Goal: Transaction & Acquisition: Purchase product/service

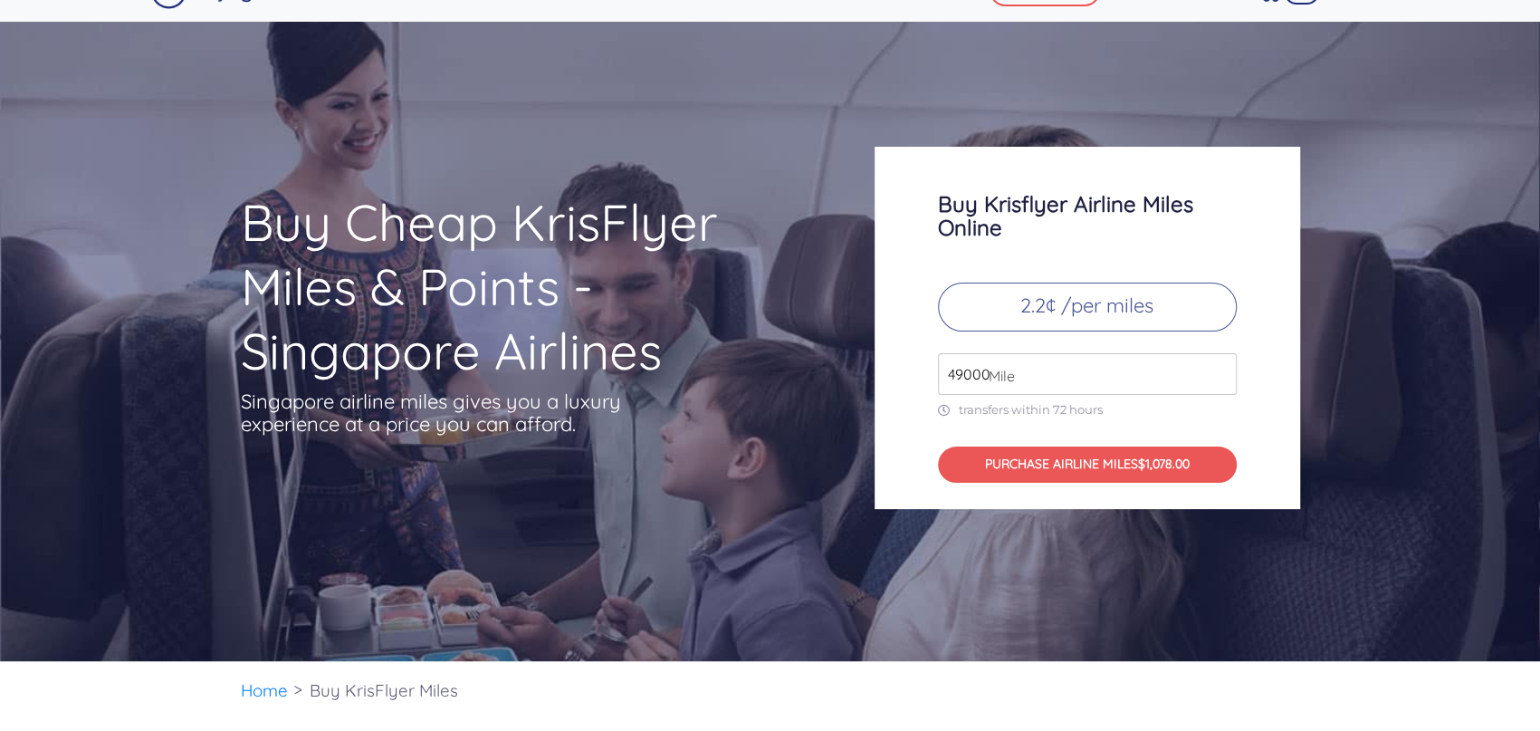
scroll to position [272, 0]
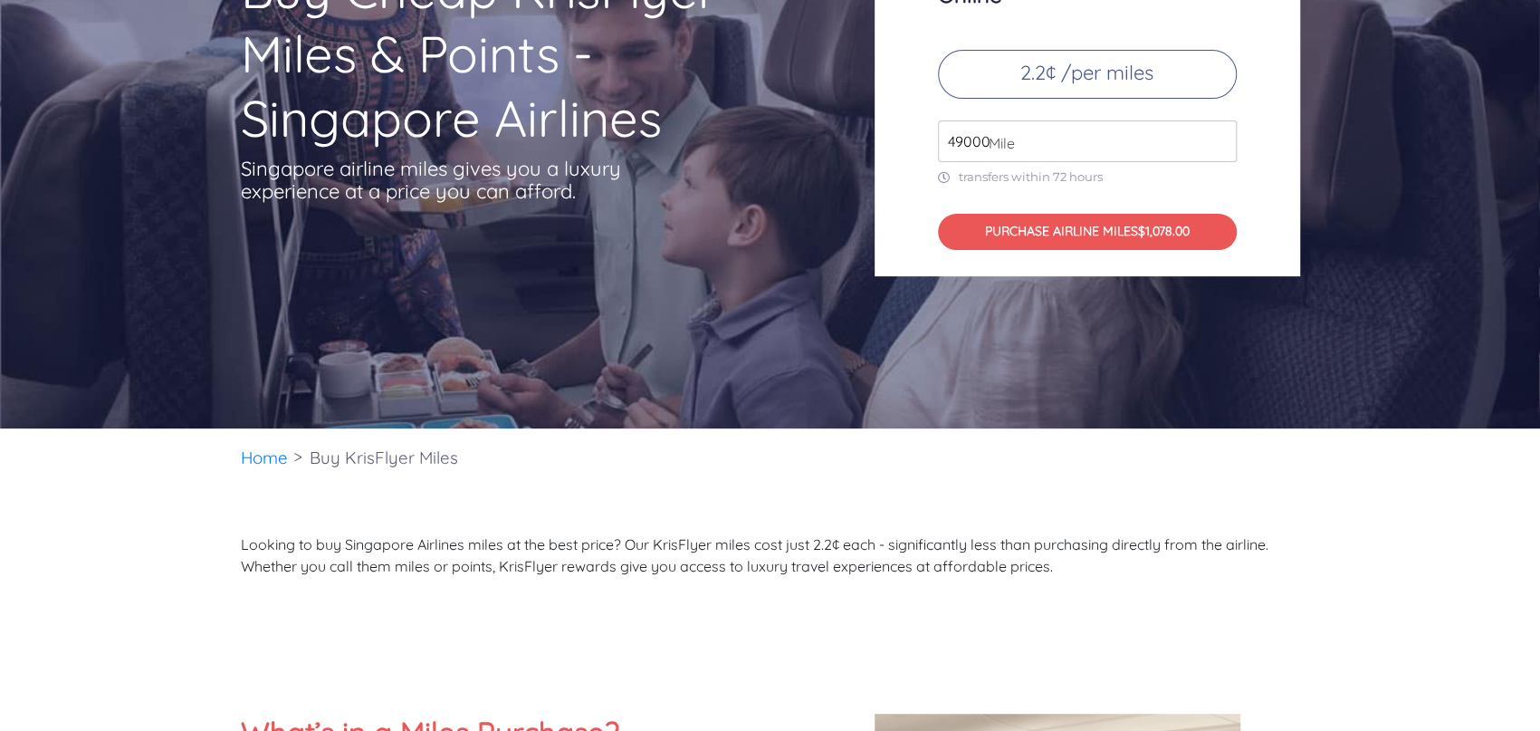
click at [1108, 162] on input "49000" at bounding box center [1087, 141] width 299 height 42
drag, startPoint x: 1109, startPoint y: 222, endPoint x: 868, endPoint y: 234, distance: 241.1
click at [868, 234] on div "Buy Krisflyer Airline Miles Online 2.2¢ /per miles 49000 Mile transfers within …" at bounding box center [1087, 95] width 453 height 362
click at [1217, 162] on input "50000" at bounding box center [1087, 141] width 299 height 42
click at [1217, 162] on input "51000" at bounding box center [1087, 141] width 299 height 42
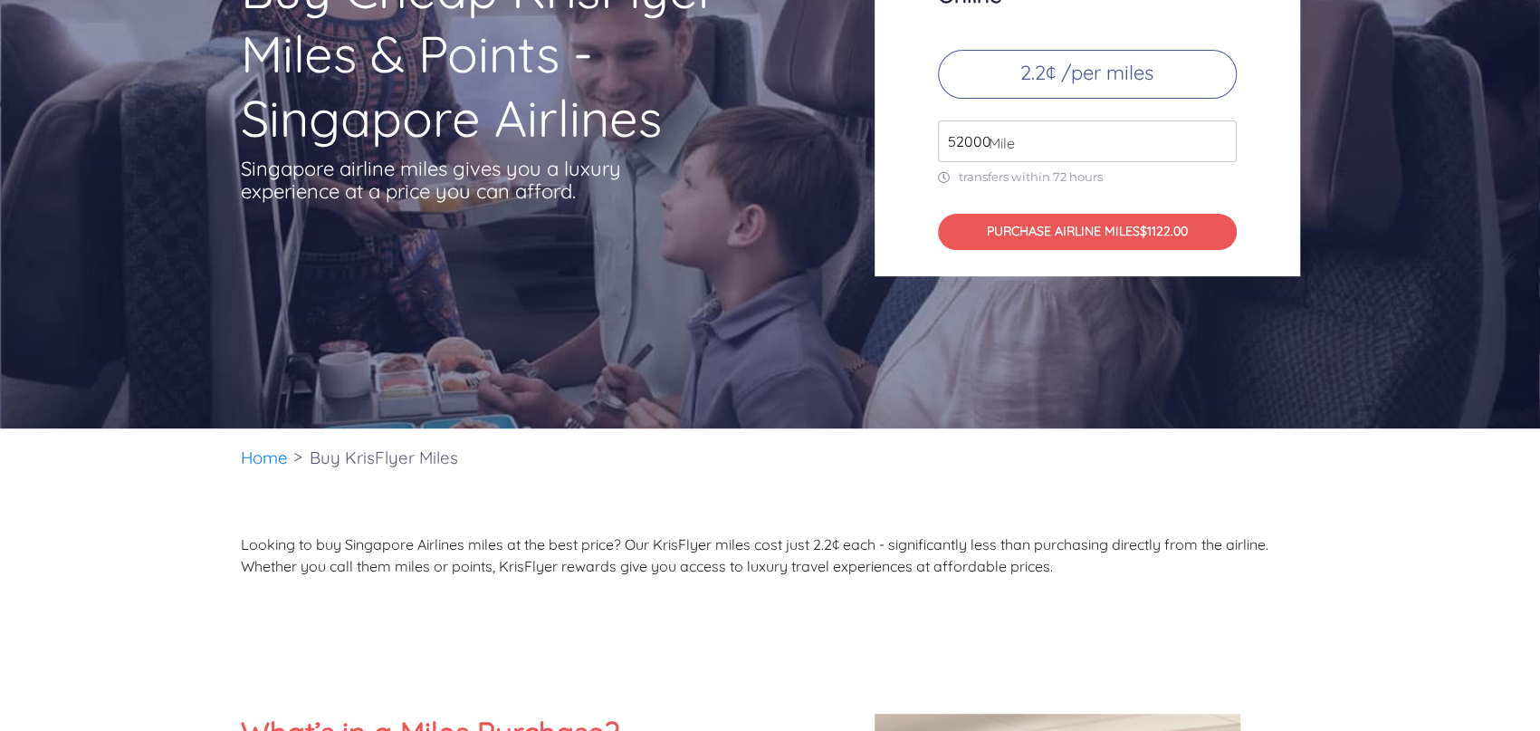
click at [1217, 162] on input "52000" at bounding box center [1087, 141] width 299 height 42
click at [1217, 162] on input "53000" at bounding box center [1087, 141] width 299 height 42
click at [1217, 162] on input "54000" at bounding box center [1087, 141] width 299 height 42
click at [1217, 162] on input "55000" at bounding box center [1087, 141] width 299 height 42
click at [1217, 162] on input "56000" at bounding box center [1087, 141] width 299 height 42
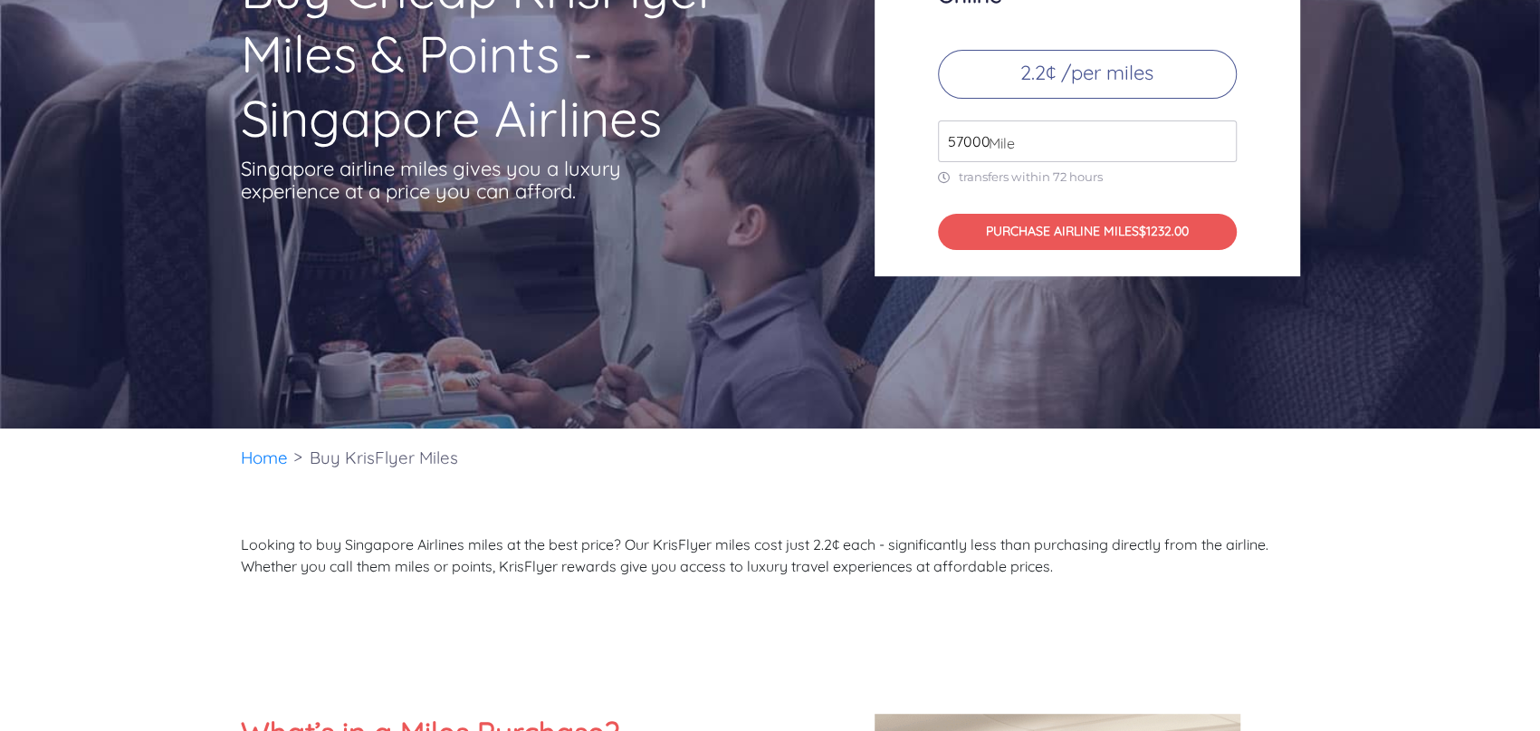
click at [1217, 162] on input "57000" at bounding box center [1087, 141] width 299 height 42
click at [1217, 162] on input "58000" at bounding box center [1087, 141] width 299 height 42
click at [1217, 162] on input "59000" at bounding box center [1087, 141] width 299 height 42
click at [1217, 162] on input "60000" at bounding box center [1087, 141] width 299 height 42
type input "61000"
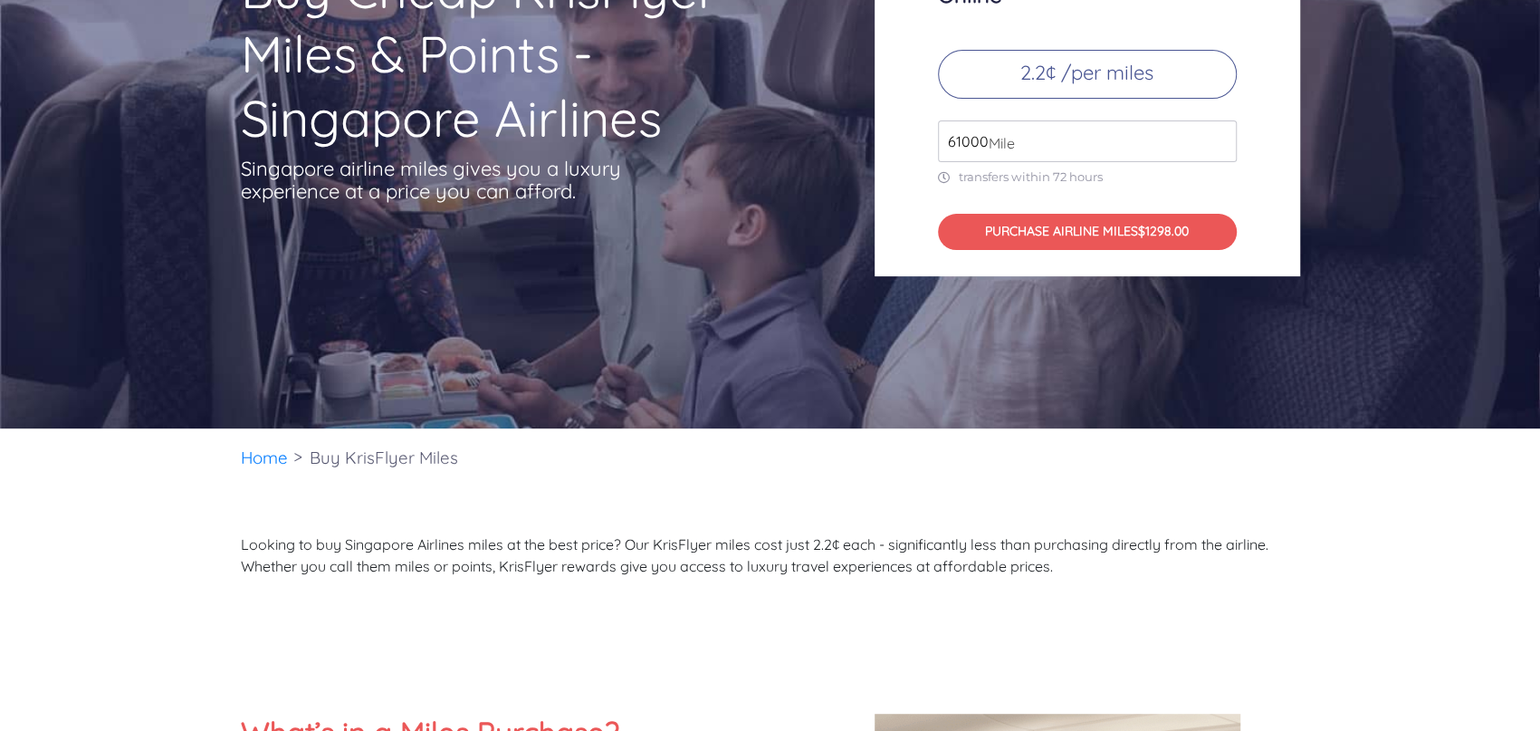
click at [1217, 162] on input "61000" at bounding box center [1087, 141] width 299 height 42
